Goal: Task Accomplishment & Management: Manage account settings

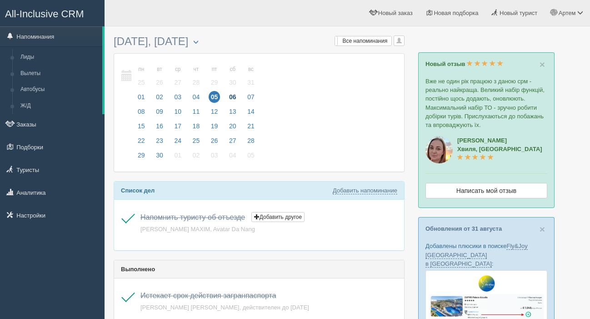
click at [238, 99] on span "06" at bounding box center [233, 97] width 12 height 12
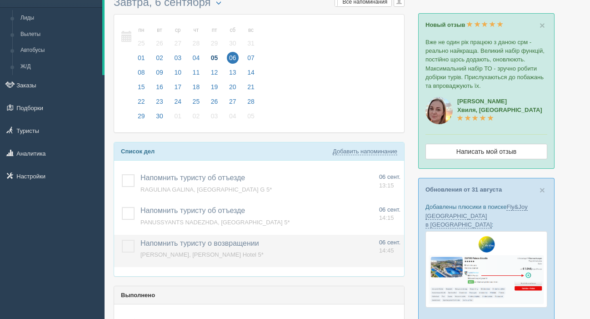
scroll to position [42, 0]
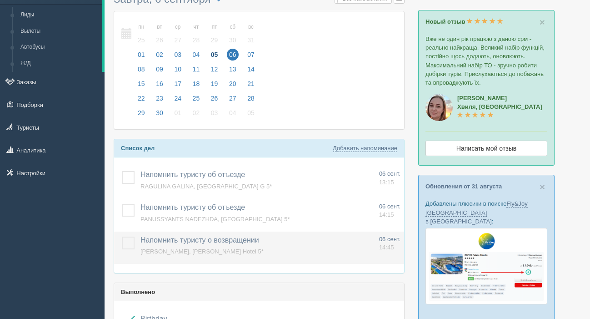
drag, startPoint x: 121, startPoint y: 242, endPoint x: 127, endPoint y: 244, distance: 5.9
click at [122, 242] on td at bounding box center [125, 248] width 23 height 33
click at [122, 237] on label at bounding box center [122, 237] width 0 height 0
click at [0, 0] on input "checkbox" at bounding box center [0, 0] width 0 height 0
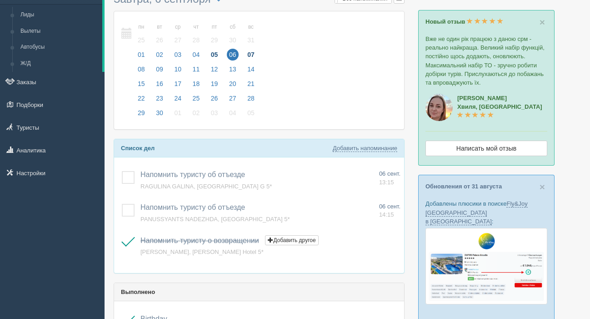
click at [257, 54] on span "07" at bounding box center [251, 55] width 12 height 12
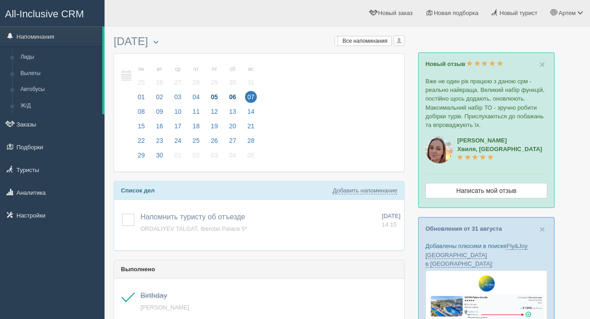
click at [237, 98] on span "06" at bounding box center [233, 97] width 12 height 12
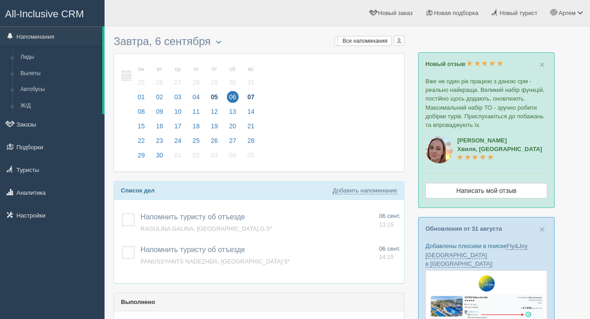
click at [257, 97] on span "07" at bounding box center [251, 97] width 12 height 12
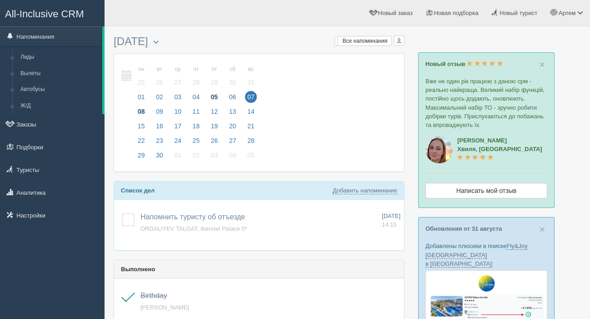
click at [143, 108] on span "08" at bounding box center [142, 112] width 12 height 12
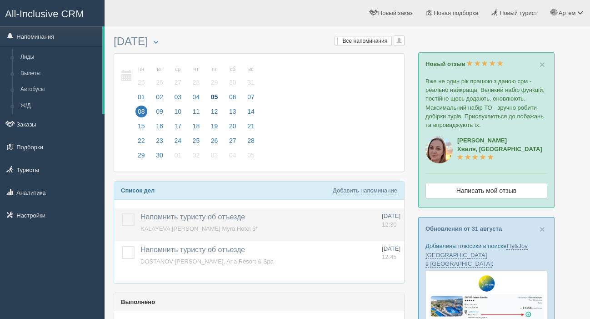
click at [122, 213] on label at bounding box center [122, 213] width 0 height 0
click at [0, 0] on input "checkbox" at bounding box center [0, 0] width 0 height 0
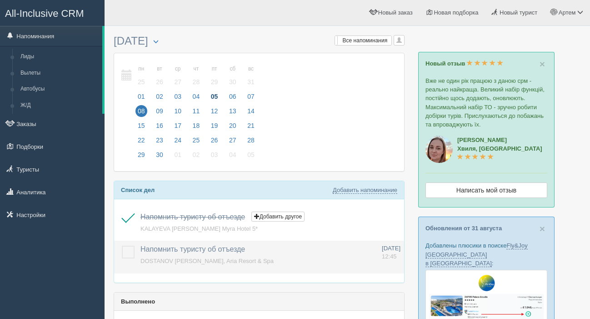
scroll to position [1, 0]
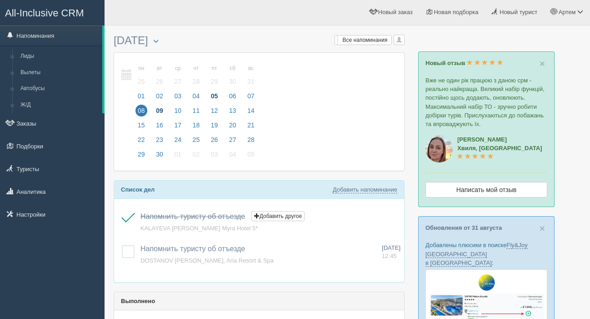
click at [161, 111] on span "09" at bounding box center [160, 111] width 12 height 12
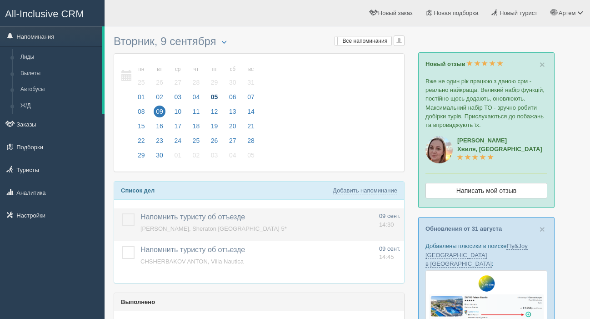
click at [122, 213] on label at bounding box center [122, 213] width 0 height 0
click at [0, 0] on input "checkbox" at bounding box center [0, 0] width 0 height 0
